Goal: Information Seeking & Learning: Check status

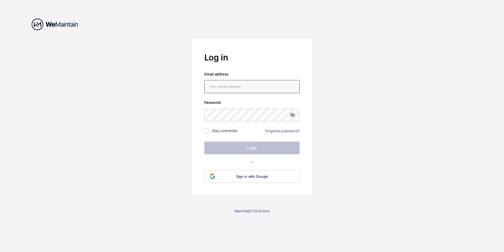
type input "[EMAIL_ADDRESS][DOMAIN_NAME]"
click at [262, 149] on button "Login" at bounding box center [251, 147] width 95 height 13
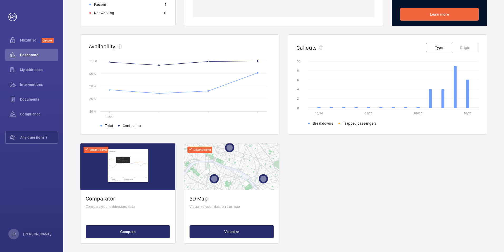
scroll to position [135, 0]
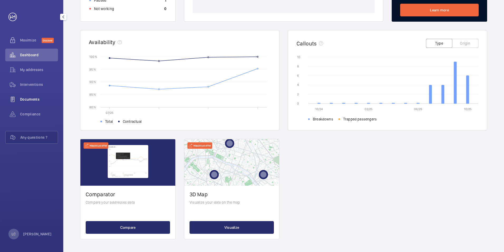
click at [35, 101] on span "Documents" at bounding box center [39, 98] width 38 height 5
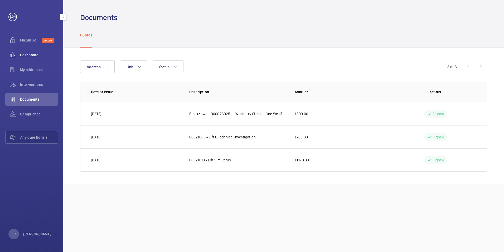
click at [36, 57] on span "Dashboard" at bounding box center [39, 54] width 38 height 5
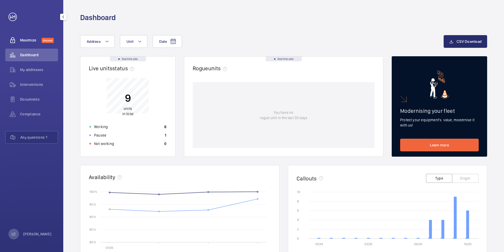
click at [29, 41] on span "Maximize" at bounding box center [31, 39] width 22 height 5
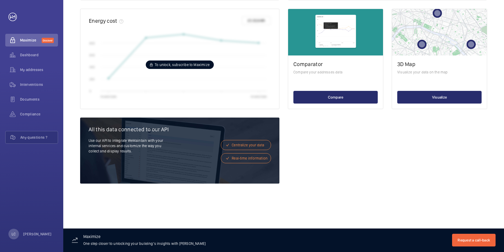
scroll to position [292, 0]
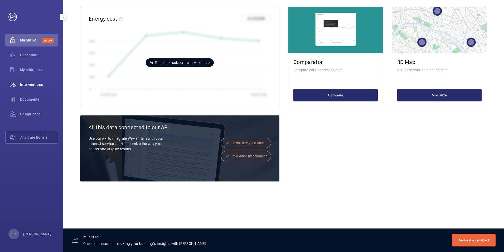
click at [44, 82] on span "Interventions" at bounding box center [39, 84] width 38 height 5
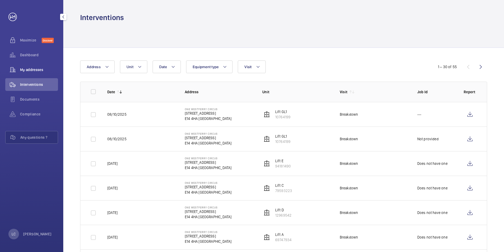
click at [42, 70] on span "My addresses" at bounding box center [39, 69] width 38 height 5
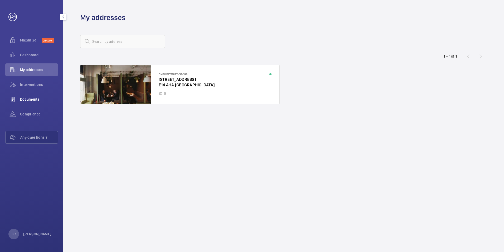
click at [36, 100] on span "Documents" at bounding box center [39, 98] width 38 height 5
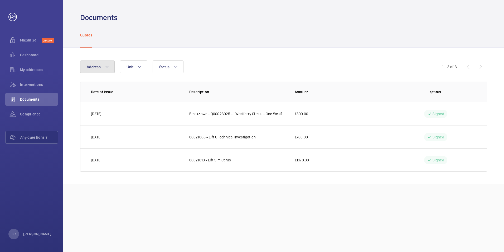
click at [106, 73] on button "Address" at bounding box center [97, 66] width 35 height 13
click at [19, 113] on wm-front-icon-button at bounding box center [12, 114] width 15 height 13
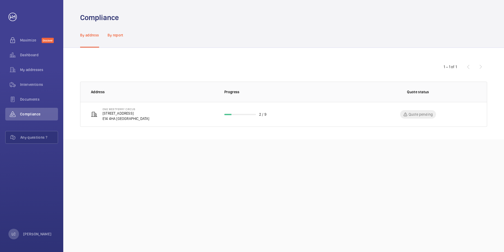
click at [118, 34] on p "By report" at bounding box center [116, 34] width 16 height 5
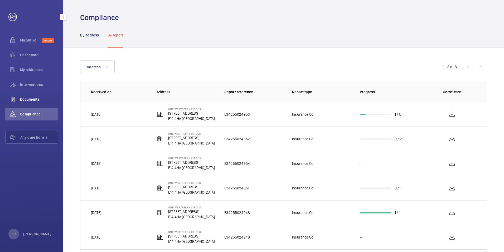
click at [42, 102] on span "Documents" at bounding box center [39, 98] width 38 height 5
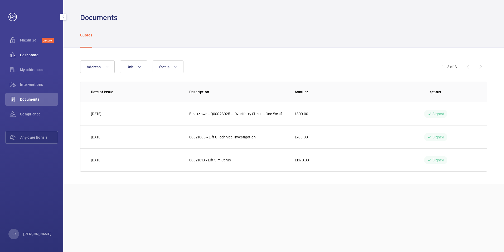
click at [41, 59] on div "Dashboard" at bounding box center [31, 55] width 53 height 13
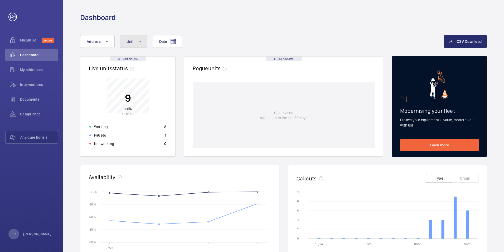
click at [124, 42] on button "Unit" at bounding box center [133, 41] width 27 height 13
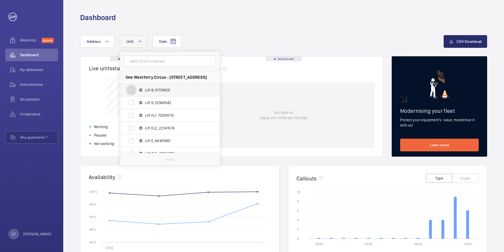
click at [134, 90] on input "Lift B, 51174829" at bounding box center [131, 90] width 11 height 11
checkbox input "true"
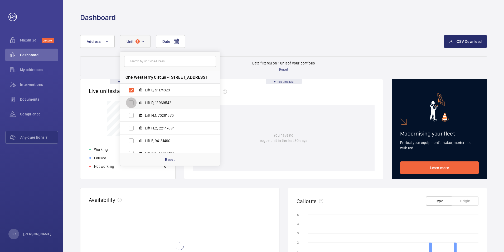
click at [131, 100] on input "Lift D, 12969542" at bounding box center [131, 102] width 11 height 11
checkbox input "true"
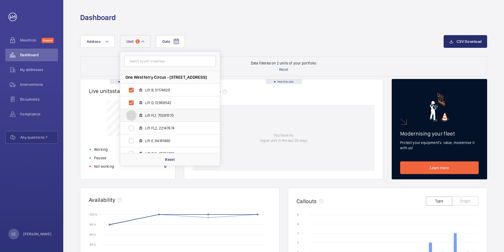
click at [131, 117] on input "Lift FL1, 70281570" at bounding box center [131, 115] width 11 height 11
checkbox input "true"
click at [132, 127] on input "Lift FL2, 22147674" at bounding box center [131, 128] width 11 height 11
checkbox input "true"
click at [131, 141] on input "Lift E, 94181490" at bounding box center [131, 140] width 11 height 11
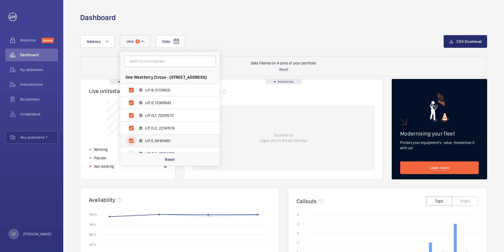
checkbox input "true"
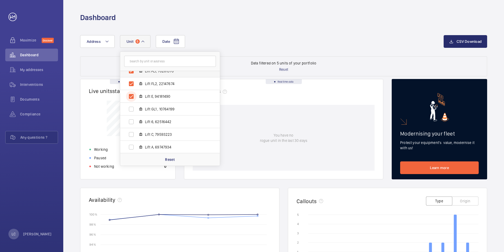
scroll to position [45, 0]
click at [129, 109] on input "Lift GL1 , 10764199" at bounding box center [131, 108] width 11 height 11
checkbox input "true"
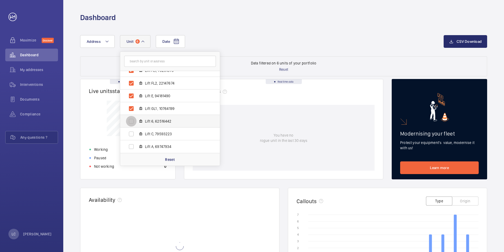
click at [132, 124] on input "Lift 6, 62516442" at bounding box center [131, 121] width 11 height 11
checkbox input "true"
click at [132, 133] on input "Lift C, 79593223" at bounding box center [131, 133] width 11 height 11
checkbox input "true"
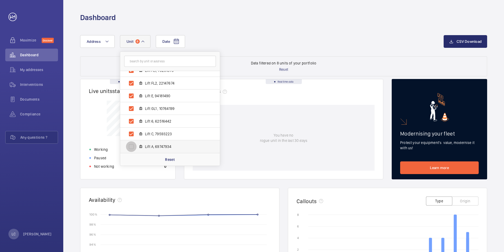
click at [132, 145] on input "Lift A, 69747934" at bounding box center [131, 146] width 11 height 11
checkbox input "true"
click at [239, 27] on div "Date Address [STREET_ADDRESS] Lift B, 51174829 Lift D, 12969542 Lift FL1, 70281…" at bounding box center [283, 215] width 441 height 387
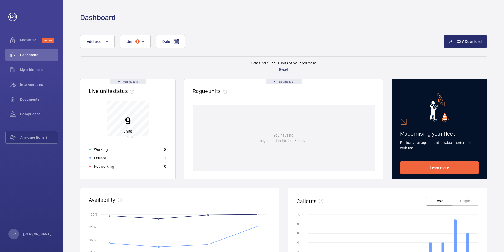
click at [129, 130] on span "units" at bounding box center [128, 131] width 8 height 4
click at [455, 41] on button "CSV Download" at bounding box center [466, 41] width 44 height 13
click at [493, 10] on div "Dashboard" at bounding box center [283, 11] width 441 height 22
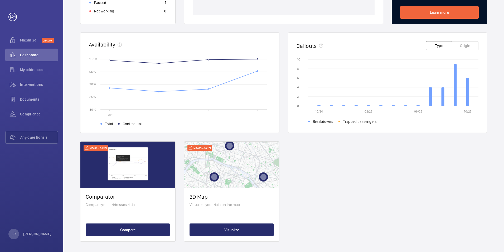
scroll to position [157, 0]
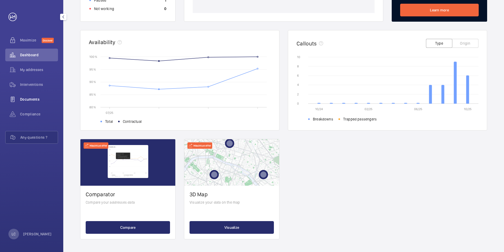
click at [38, 100] on span "Documents" at bounding box center [39, 98] width 38 height 5
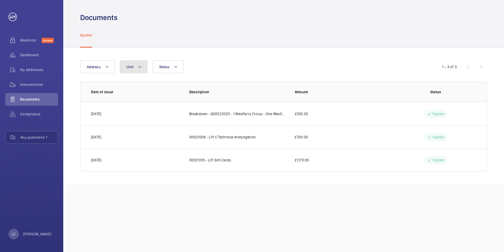
click at [133, 63] on button "Unit" at bounding box center [133, 66] width 27 height 13
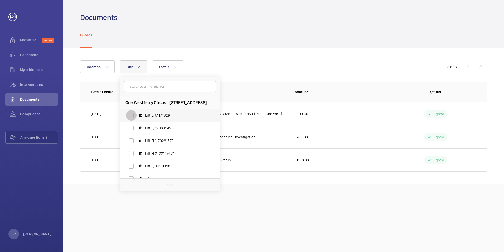
drag, startPoint x: 129, startPoint y: 114, endPoint x: 130, endPoint y: 119, distance: 4.2
click at [130, 114] on input "Lift B, 51174829" at bounding box center [131, 115] width 11 height 11
checkbox input "true"
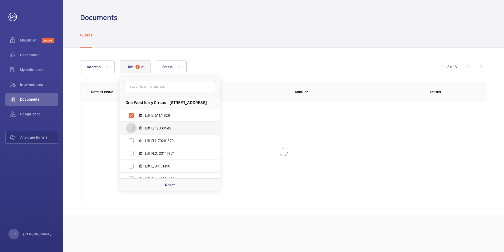
click at [130, 127] on input "Lift D, 12969542" at bounding box center [131, 128] width 11 height 11
checkbox input "true"
click at [134, 141] on input "Lift FL1, 70281570" at bounding box center [131, 140] width 11 height 11
checkbox input "true"
click at [133, 152] on input "Lift FL2, 22147674" at bounding box center [131, 153] width 11 height 11
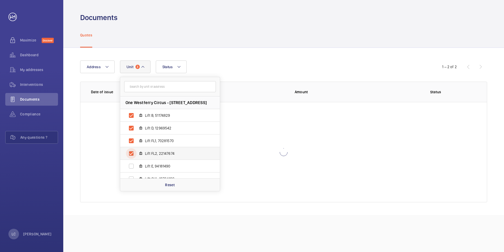
checkbox input "true"
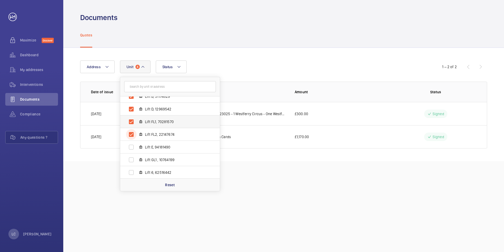
scroll to position [45, 0]
click at [137, 121] on label "Lift E, 94181490" at bounding box center [165, 121] width 91 height 13
click at [137, 121] on input "Lift E, 94181490" at bounding box center [131, 121] width 11 height 11
checkbox input "true"
click at [134, 132] on input "Lift GL1 , 10764199" at bounding box center [131, 133] width 11 height 11
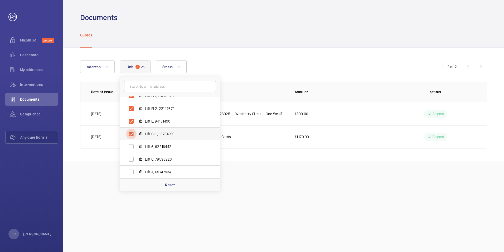
checkbox input "true"
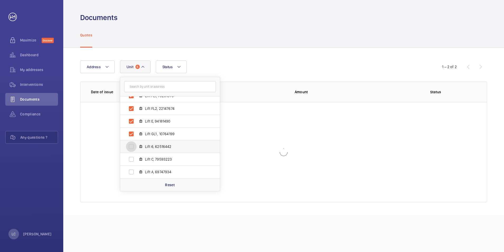
click at [133, 142] on input "Lift 6, 62516442" at bounding box center [131, 146] width 11 height 11
checkbox input "true"
drag, startPoint x: 134, startPoint y: 155, endPoint x: 134, endPoint y: 158, distance: 3.2
click at [134, 155] on input "Lift C, 79593223" at bounding box center [131, 159] width 11 height 11
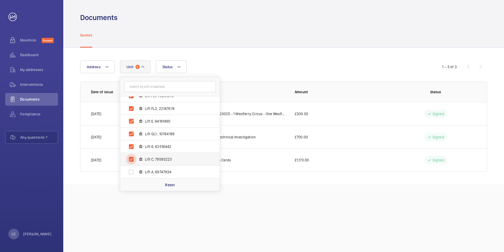
click at [134, 161] on input "Lift C, 79593223" at bounding box center [131, 159] width 11 height 11
click at [135, 156] on input "Lift C, 79593223" at bounding box center [131, 159] width 11 height 11
checkbox input "true"
click at [133, 167] on input "Lift A, 69747934" at bounding box center [131, 171] width 11 height 11
checkbox input "true"
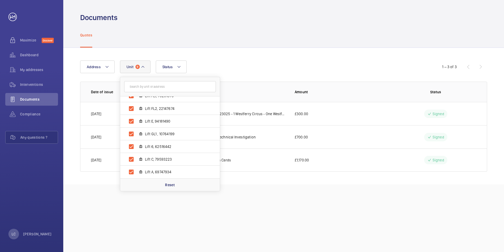
click at [237, 71] on div "Address [STREET_ADDRESS] Lift B, 51174829 Lift D, 12969542 Lift FL1, 70281570 L…" at bounding box center [252, 66] width 344 height 13
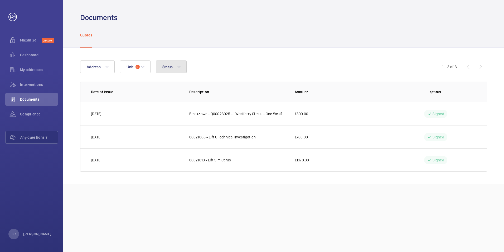
click at [178, 67] on mat-icon at bounding box center [179, 67] width 4 height 6
click at [200, 191] on div "Documents Quotes Address Unit 9 Status To sign Signed Refused In validation Res…" at bounding box center [283, 126] width 441 height 252
click at [33, 117] on div "Compliance" at bounding box center [31, 114] width 53 height 13
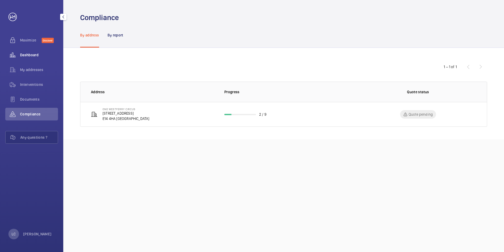
click at [31, 57] on span "Dashboard" at bounding box center [39, 54] width 38 height 5
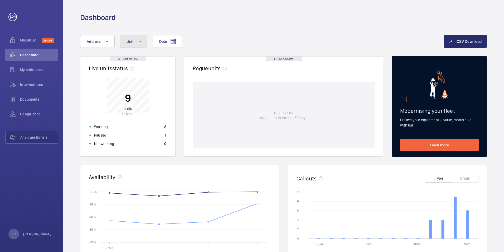
click at [131, 37] on button "Unit" at bounding box center [133, 41] width 27 height 13
